Goal: Task Accomplishment & Management: Use online tool/utility

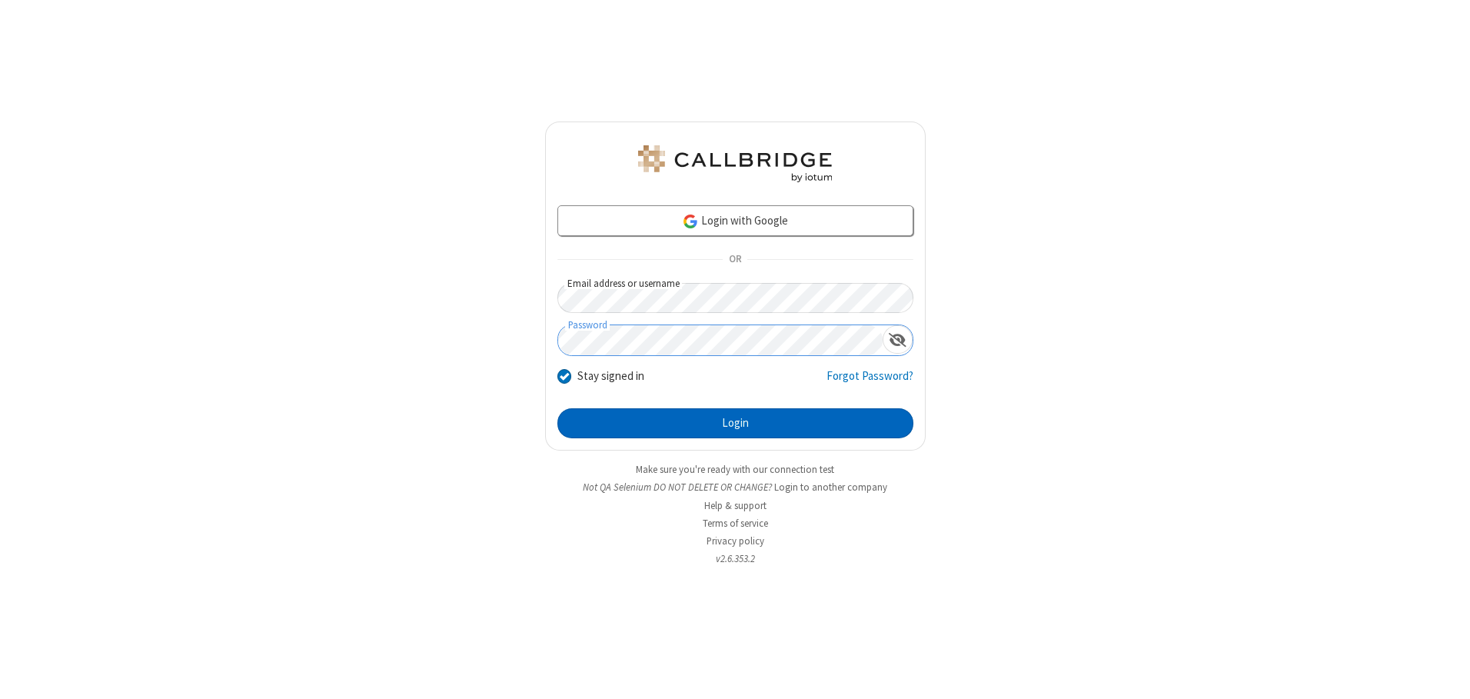
click at [735, 423] on button "Login" at bounding box center [736, 423] width 356 height 31
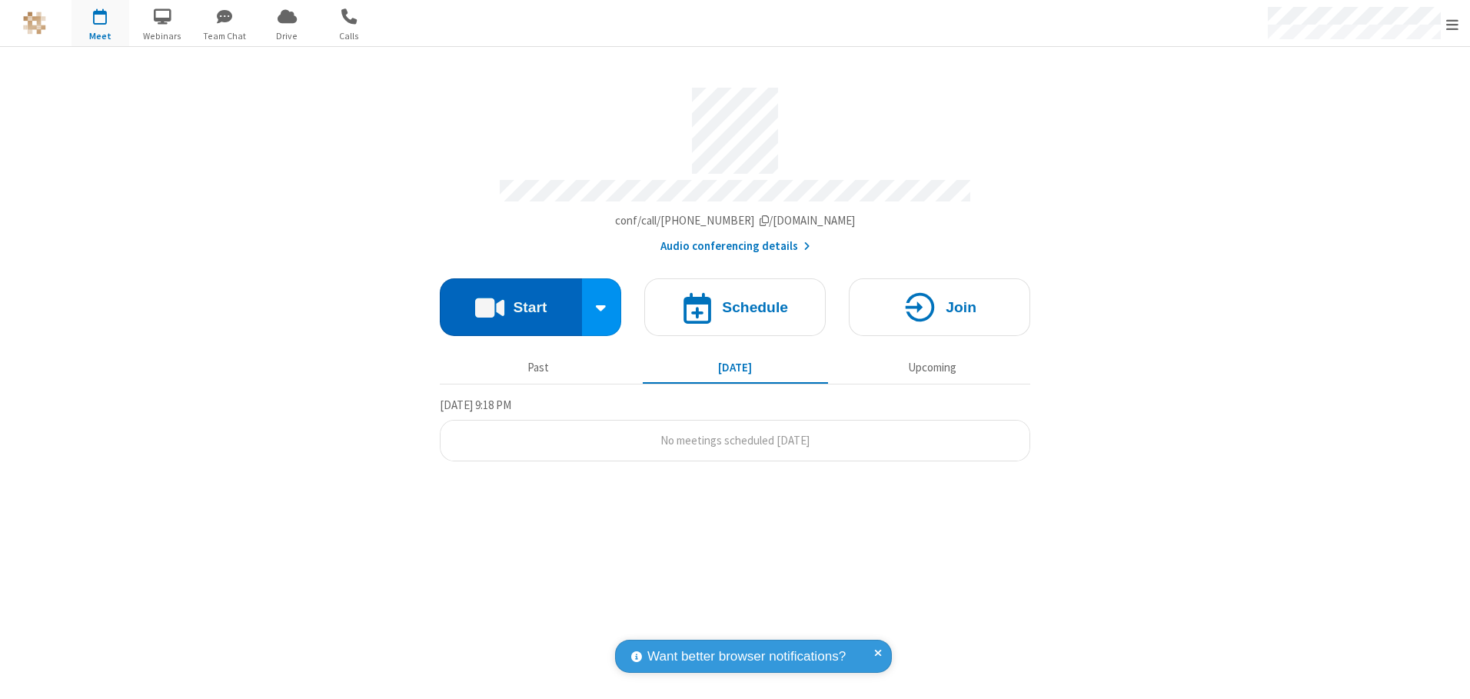
click at [511, 301] on button "Start" at bounding box center [511, 307] width 142 height 58
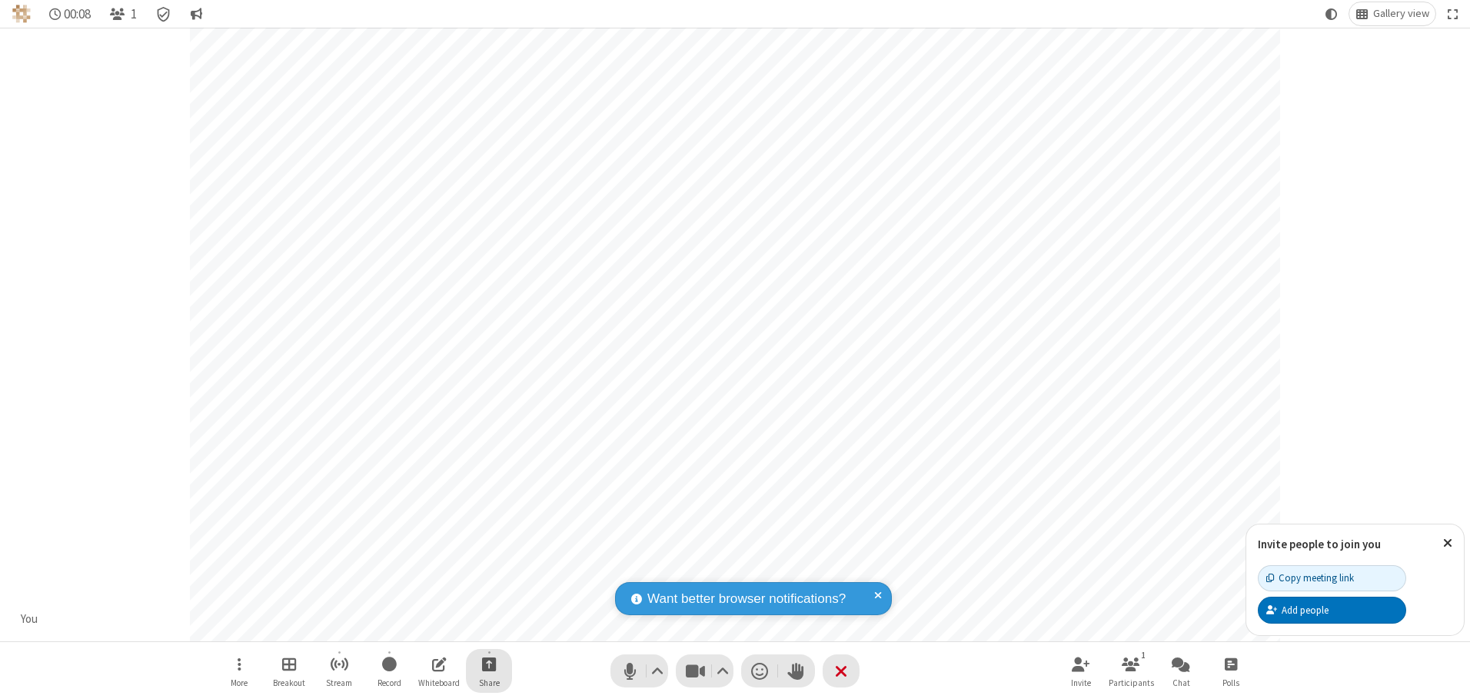
click at [489, 664] on span "Start sharing" at bounding box center [489, 663] width 15 height 19
click at [427, 627] on span "Share my screen" at bounding box center [427, 627] width 18 height 13
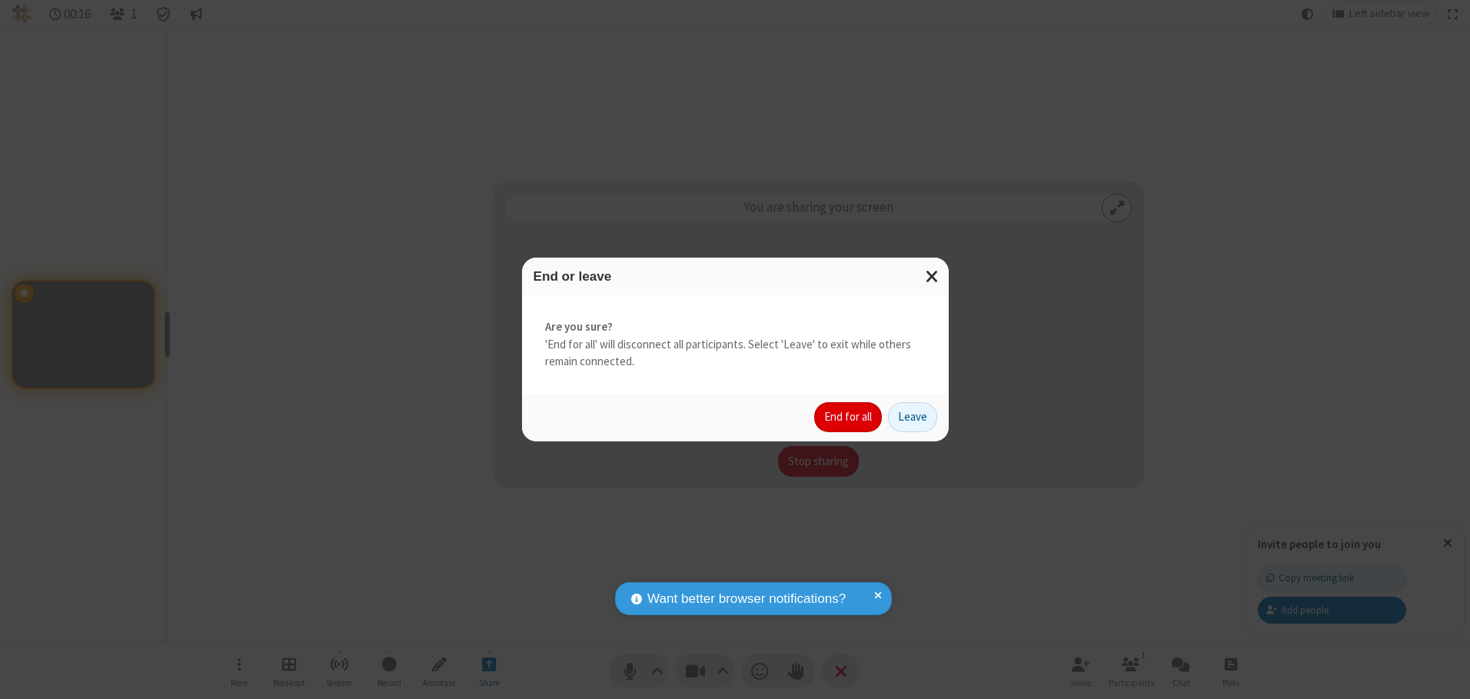
click at [849, 417] on button "End for all" at bounding box center [848, 417] width 68 height 31
